Goal: Check status

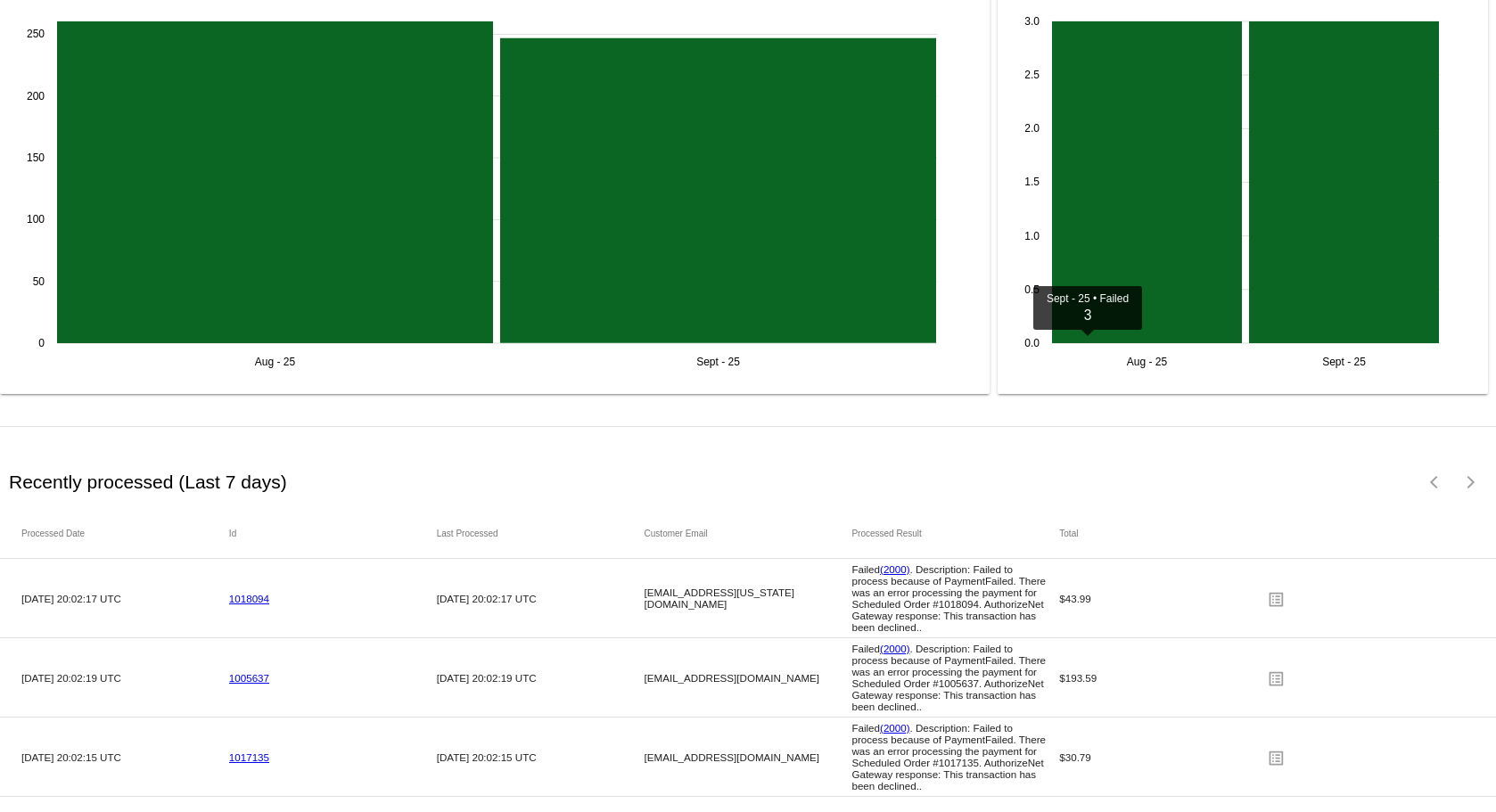
scroll to position [2106, 0]
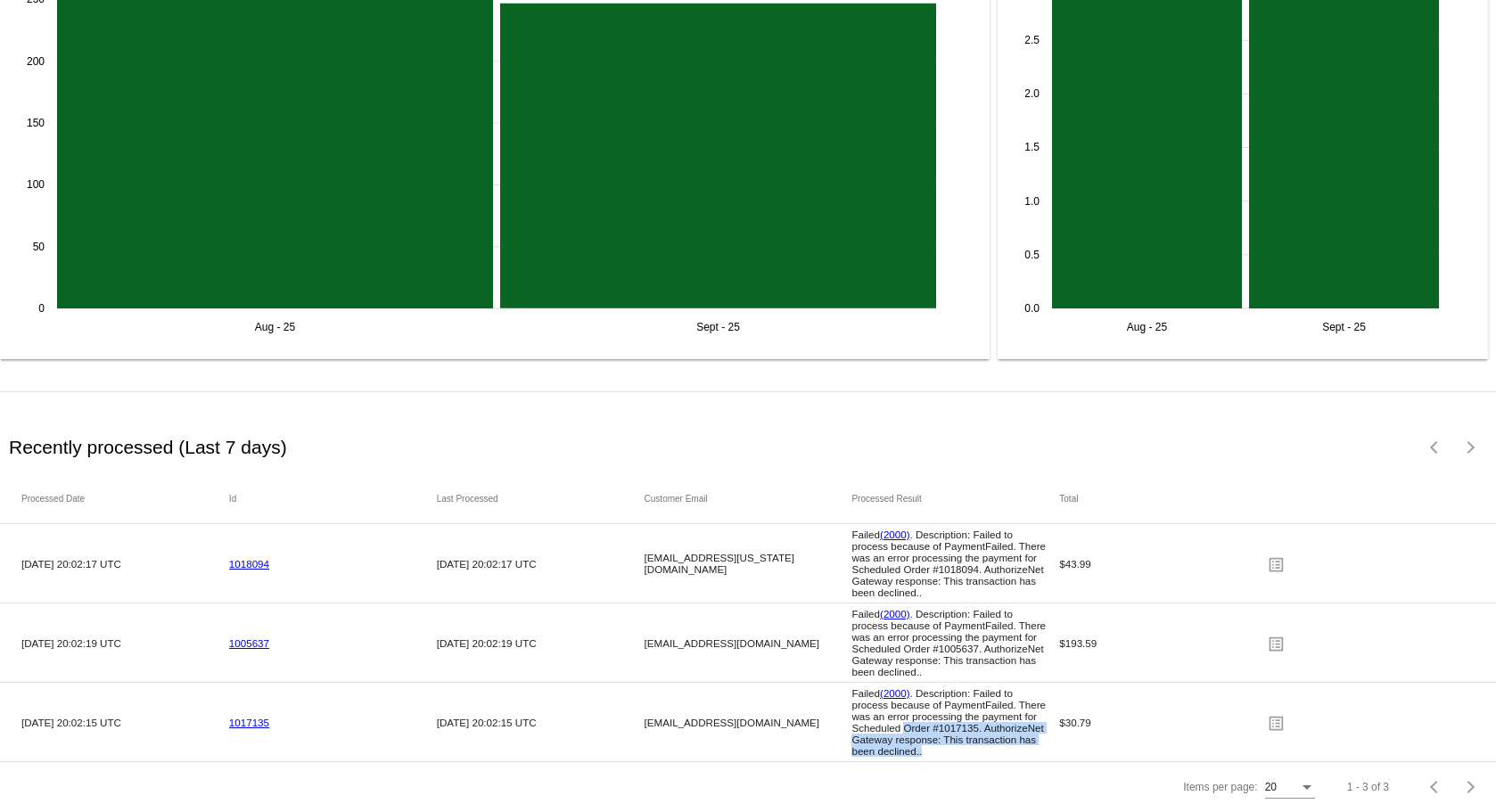
drag, startPoint x: 917, startPoint y: 735, endPoint x: 899, endPoint y: 710, distance: 30.8
click at [899, 710] on mat-cell "Failed (2000) . Description: Failed to process because of PaymentFailed. There …" at bounding box center [954, 721] width 207 height 79
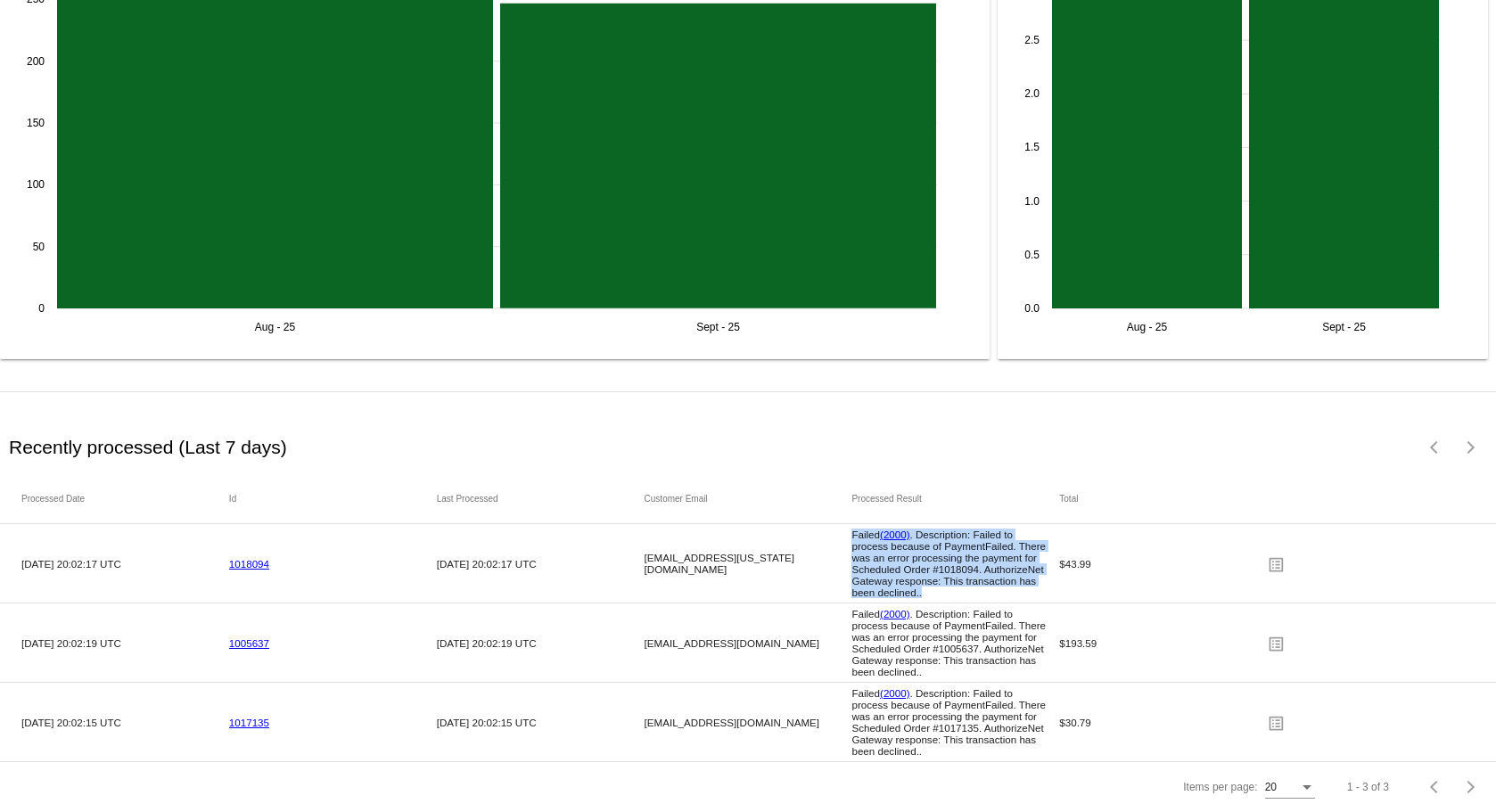
drag, startPoint x: 923, startPoint y: 580, endPoint x: 843, endPoint y: 523, distance: 98.2
click at [843, 524] on mat-row "[DATE] 20:02:17 UTC 1018094 [DATE] 20:02:17 UTC [EMAIL_ADDRESS][US_STATE][DOMAI…" at bounding box center [748, 564] width 1496 height 79
copy span "Failed (2000) . Description: Failed to process because of PaymentFailed. There …"
